Goal: Task Accomplishment & Management: Use online tool/utility

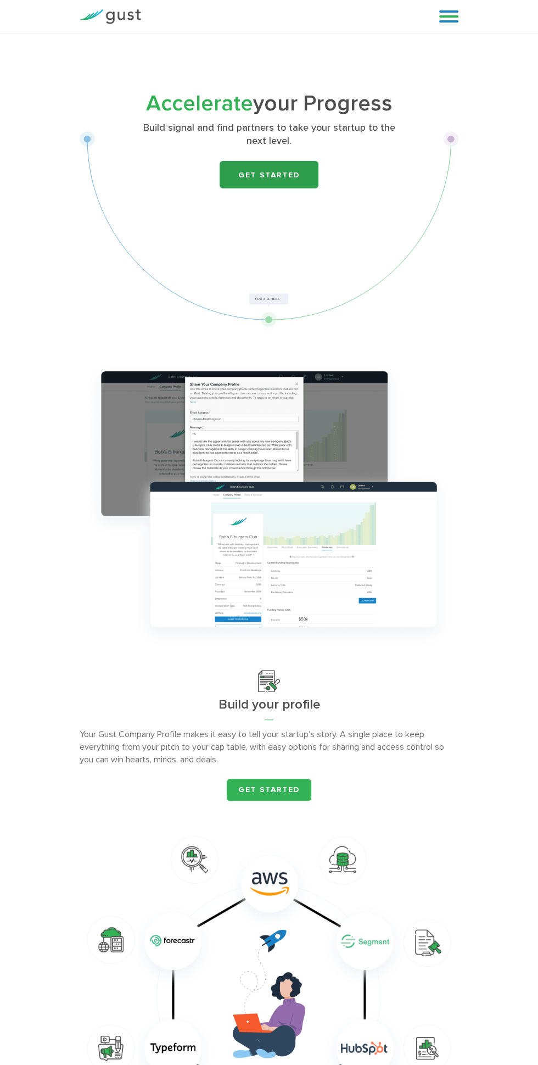
click at [243, 182] on link "Get Started" at bounding box center [269, 174] width 99 height 27
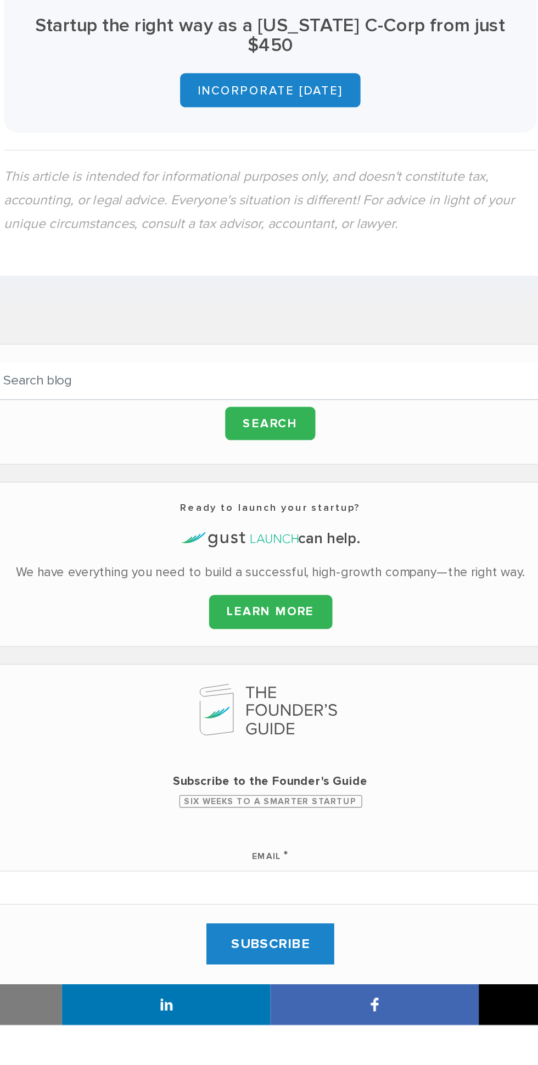
scroll to position [1713, 0]
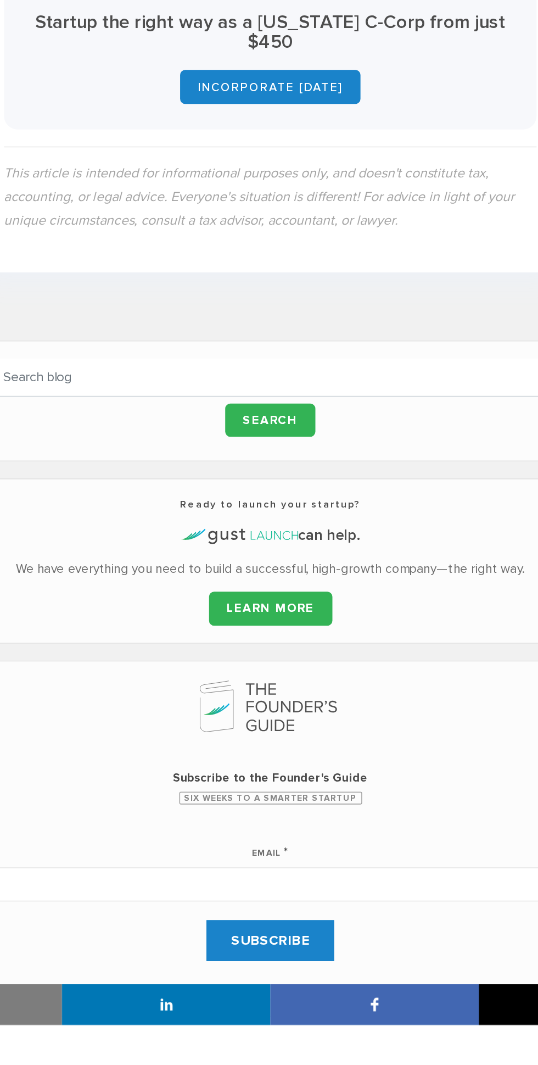
click at [317, 900] on span "Subscribe to the Founder's Guide" at bounding box center [269, 905] width 367 height 11
click at [305, 896] on div ".st0{fill:#525252;} .st1{fill:none;stroke:#525252;stroke-miterlimit:10;} .st2{f…" at bounding box center [269, 939] width 367 height 196
click at [308, 914] on span "Six Weeks to a Smarter Startup" at bounding box center [269, 918] width 118 height 8
click at [277, 800] on div "Ready to launch your startup? can help. We have everything you need to build a …" at bounding box center [269, 765] width 379 height 107
click at [283, 790] on link "LEARN MORE" at bounding box center [270, 796] width 80 height 22
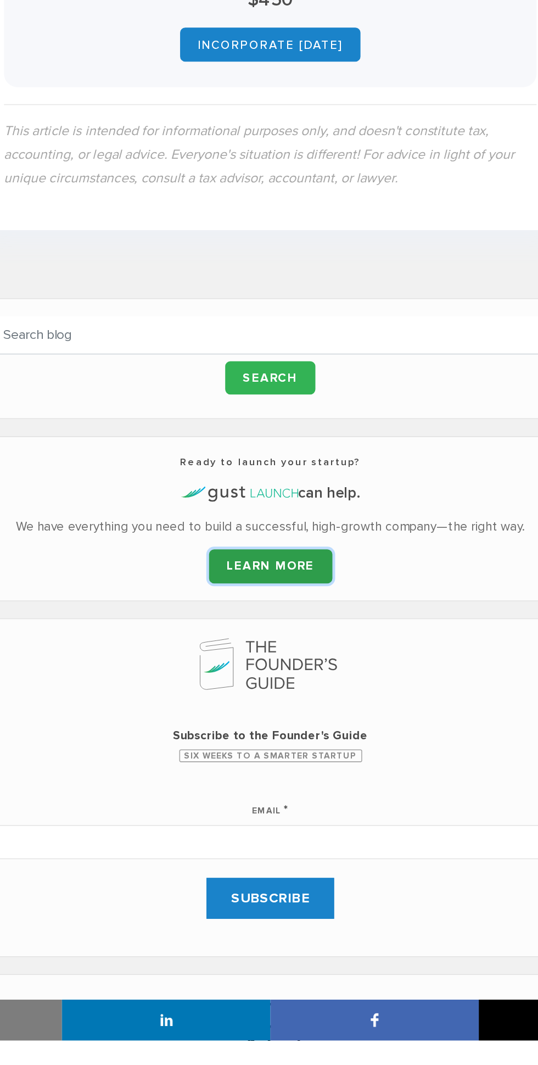
scroll to position [1813, 0]
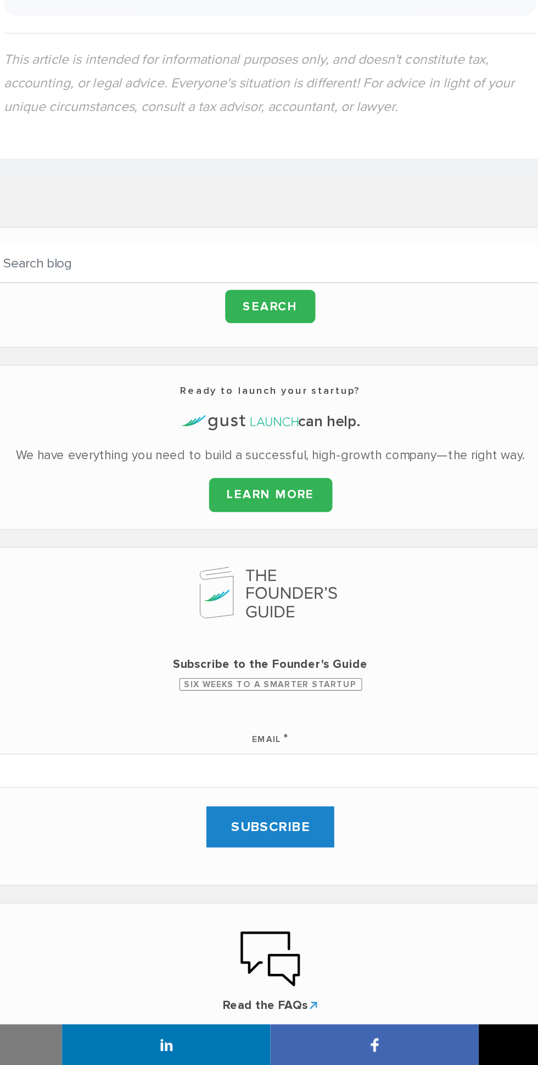
click at [277, 647] on icon at bounding box center [279, 650] width 5 height 6
